Goal: Information Seeking & Learning: Check status

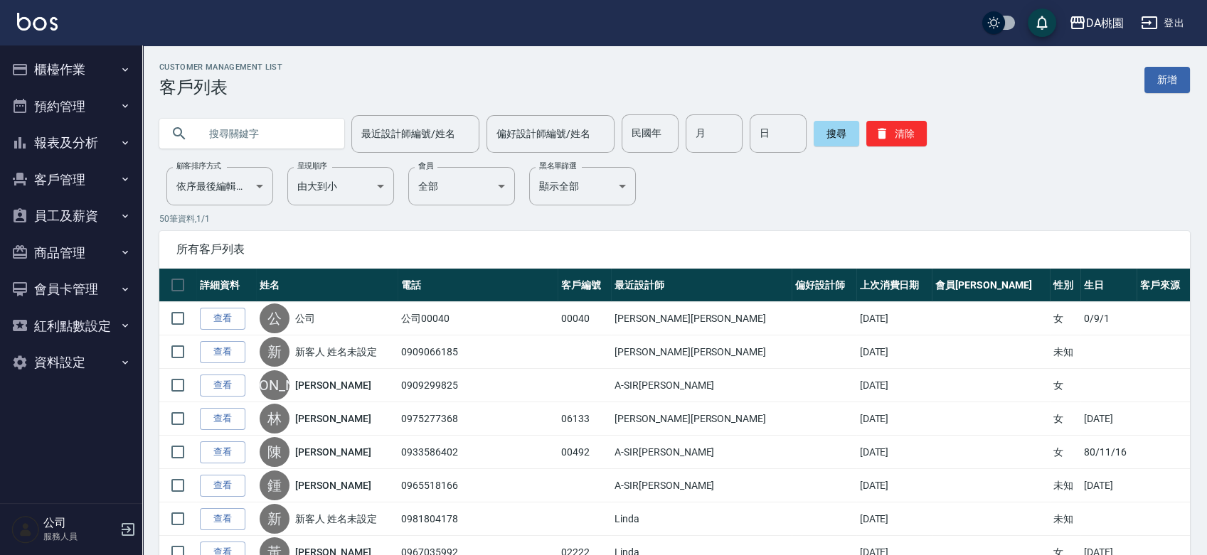
click at [80, 137] on button "報表及分析" at bounding box center [71, 142] width 131 height 37
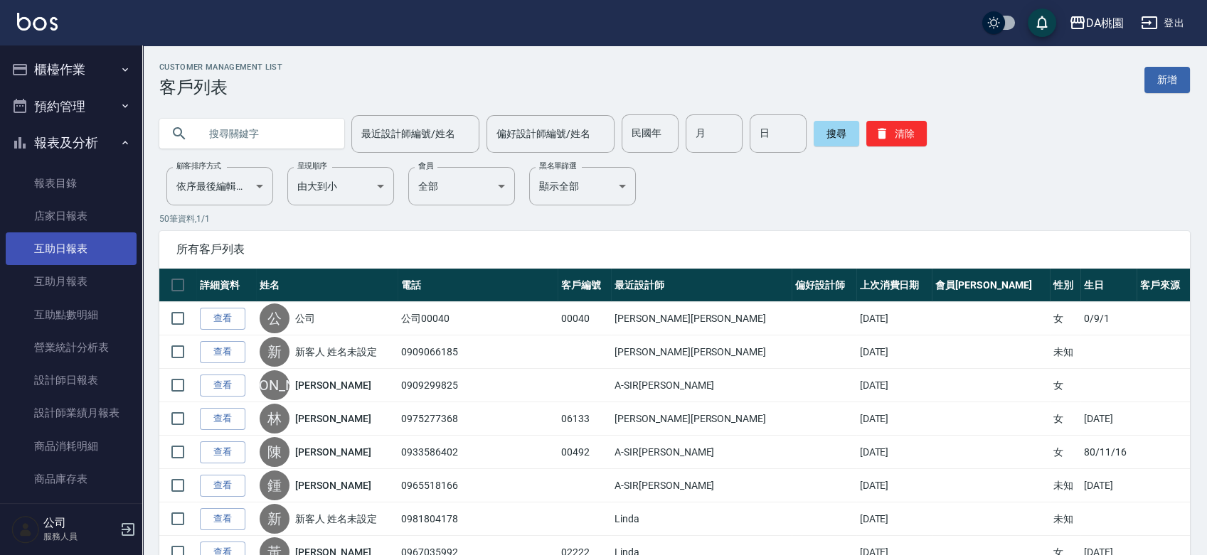
click at [48, 246] on link "互助日報表" at bounding box center [71, 249] width 131 height 33
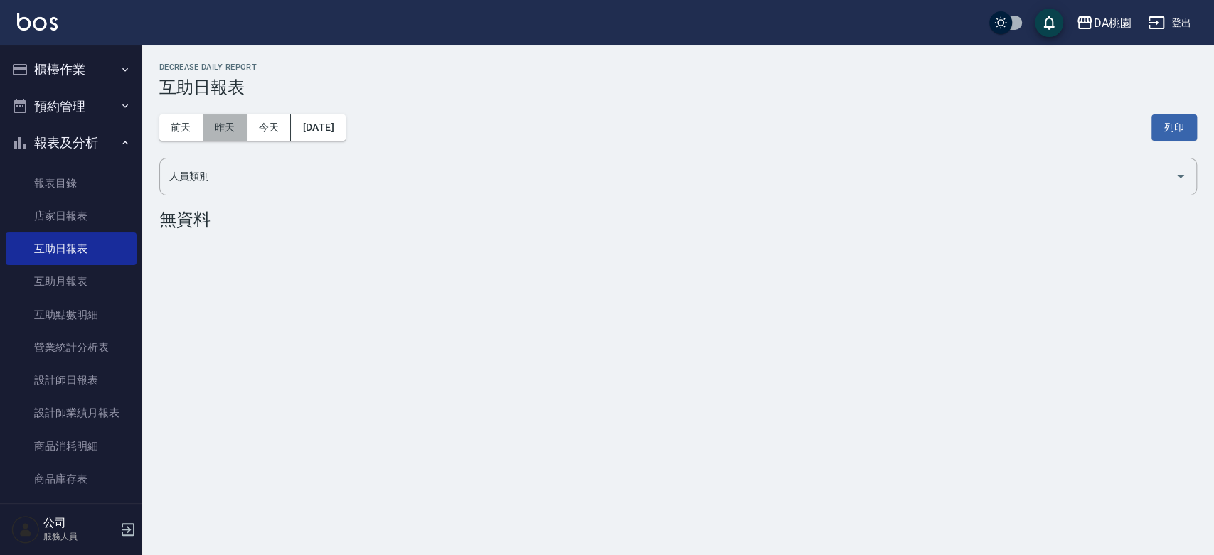
click at [215, 122] on button "昨天" at bounding box center [225, 128] width 44 height 26
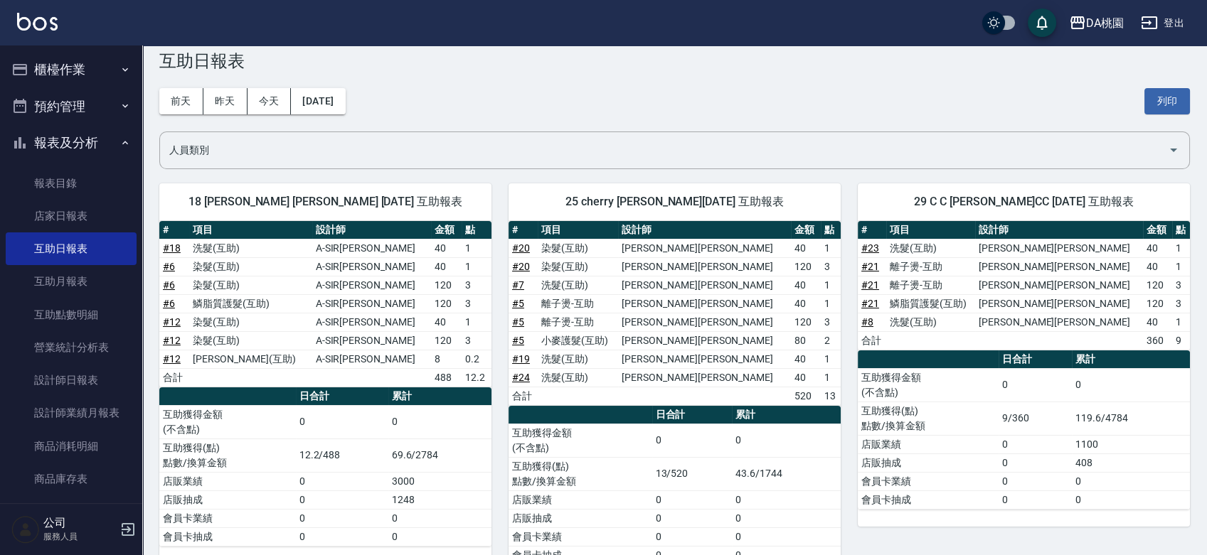
scroll to position [68, 0]
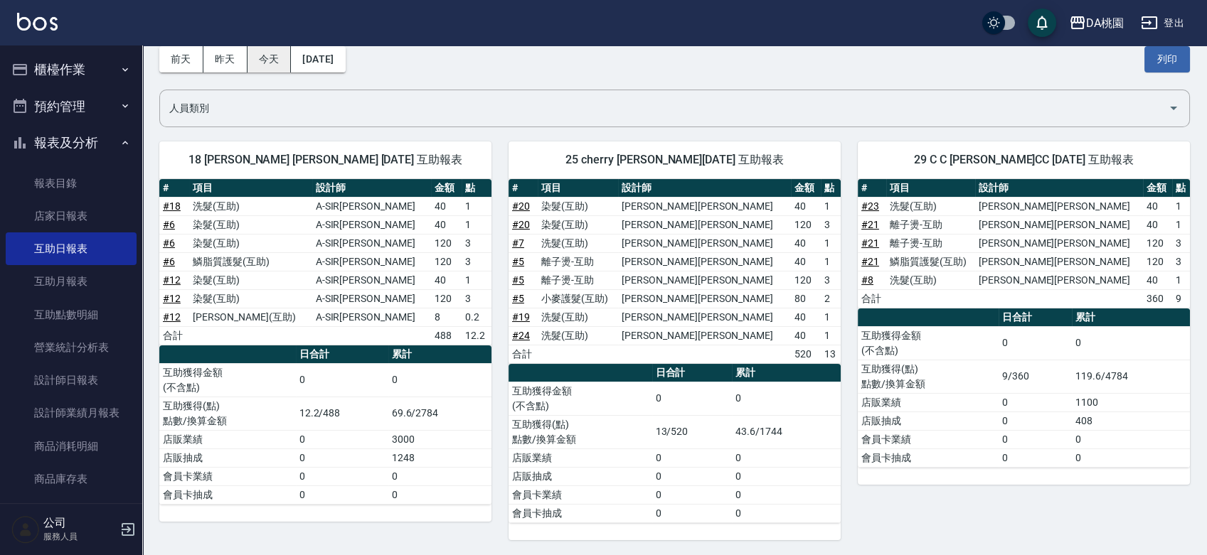
click at [270, 62] on button "今天" at bounding box center [269, 59] width 44 height 26
